Goal: Task Accomplishment & Management: Use online tool/utility

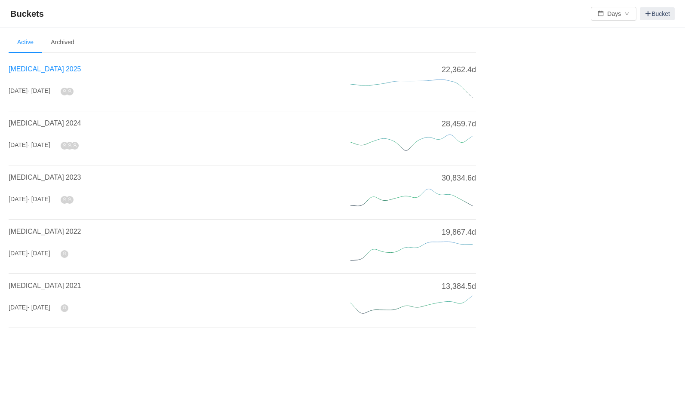
click at [40, 69] on span "[MEDICAL_DATA] 2025" at bounding box center [45, 68] width 72 height 7
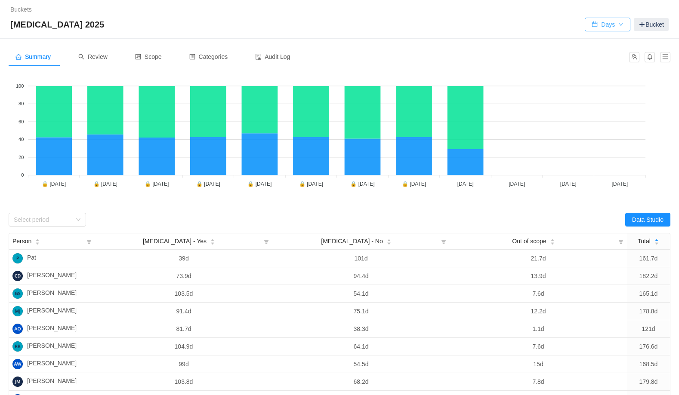
click at [608, 28] on button "Days" at bounding box center [607, 25] width 46 height 14
click at [601, 58] on li "Hours" at bounding box center [605, 56] width 46 height 14
click at [463, 51] on div "Summary Review Scope Categories Audit Log" at bounding box center [316, 56] width 615 height 19
click at [160, 58] on span "Scope" at bounding box center [148, 56] width 27 height 7
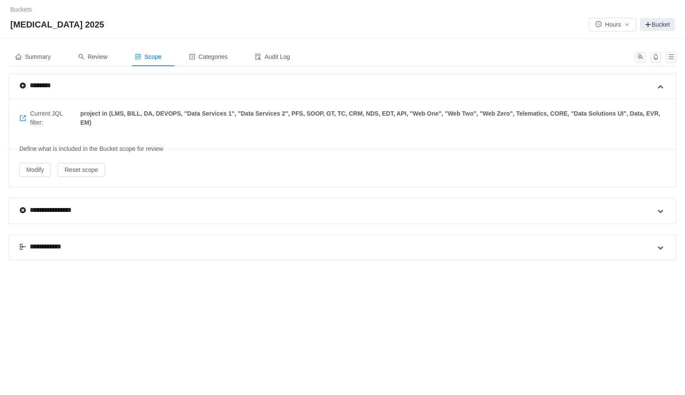
click at [42, 248] on div "**********" at bounding box center [45, 247] width 53 height 10
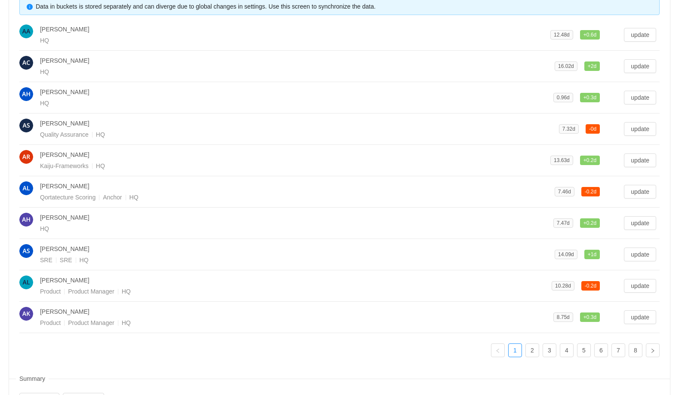
scroll to position [312, 0]
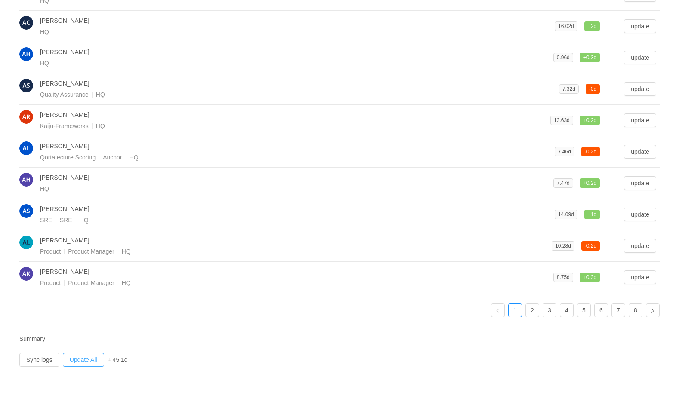
click at [83, 357] on button "Update All" at bounding box center [83, 360] width 41 height 14
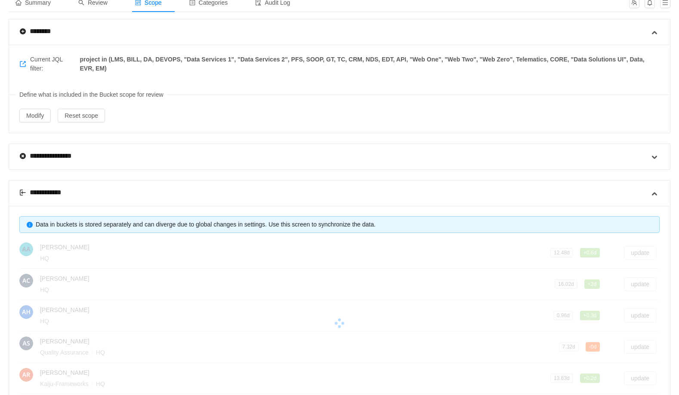
scroll to position [0, 0]
